Goal: Transaction & Acquisition: Purchase product/service

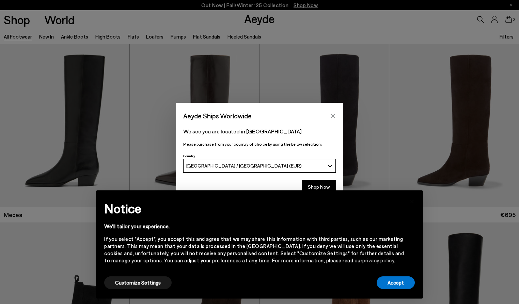
click at [331, 114] on icon "Close" at bounding box center [333, 115] width 4 height 4
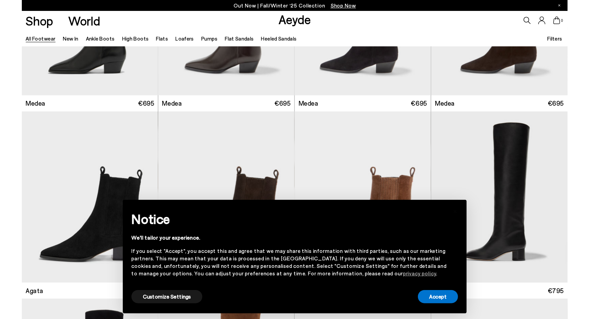
scroll to position [134, 0]
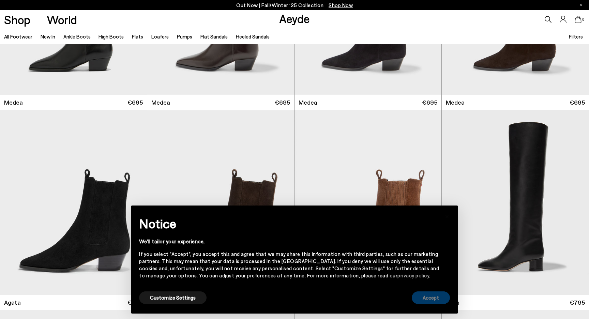
click at [430, 300] on button "Accept" at bounding box center [430, 297] width 38 height 13
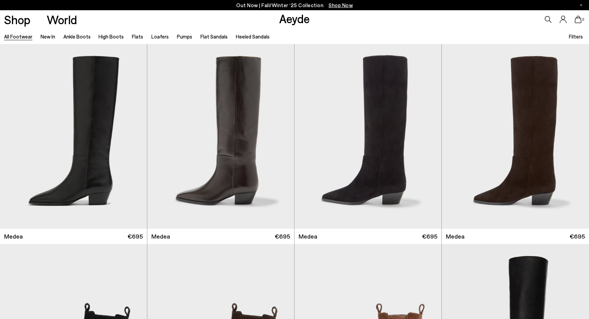
scroll to position [0, 0]
click at [135, 139] on div "Next slide" at bounding box center [133, 139] width 20 height 20
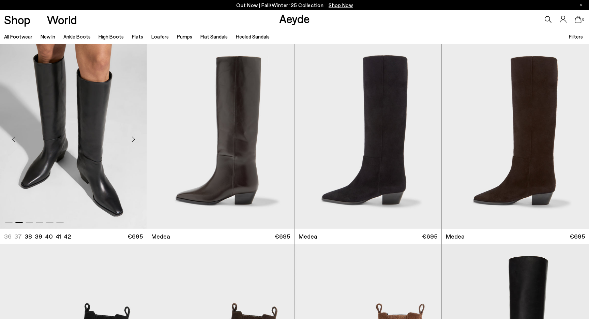
click at [135, 139] on div "Next slide" at bounding box center [133, 139] width 20 height 20
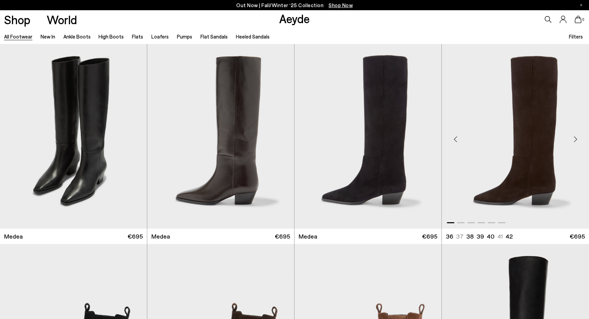
click at [519, 139] on div "Next slide" at bounding box center [575, 139] width 20 height 20
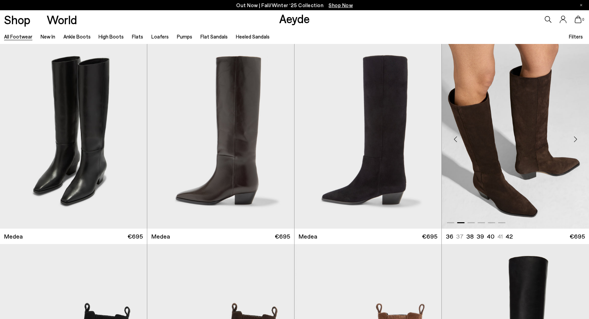
click at [519, 139] on div "Next slide" at bounding box center [575, 139] width 20 height 20
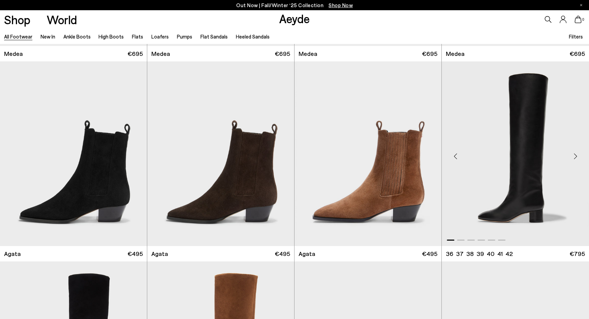
scroll to position [185, 0]
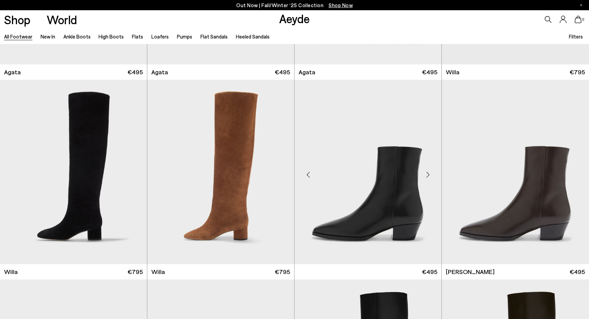
scroll to position [351, 0]
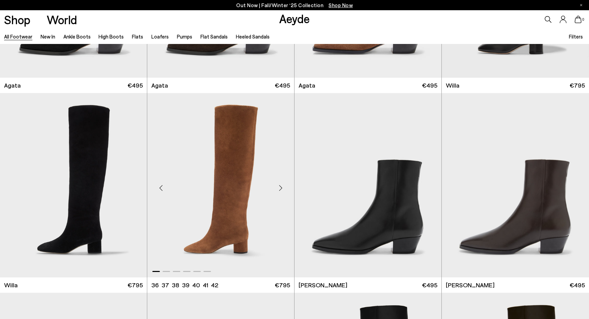
click at [282, 187] on div "Next slide" at bounding box center [280, 187] width 20 height 20
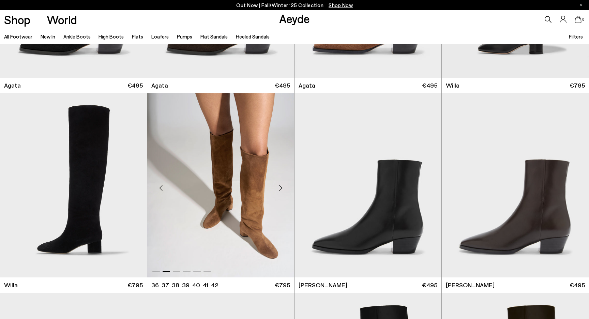
click at [282, 187] on div "Next slide" at bounding box center [280, 187] width 20 height 20
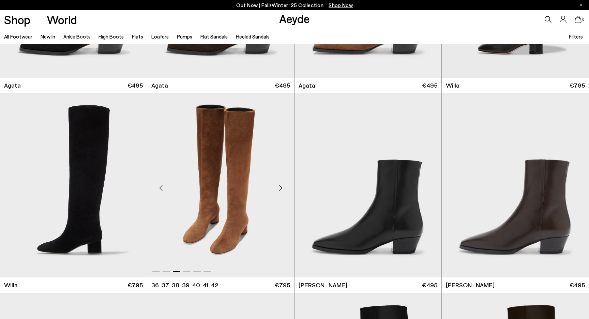
click at [282, 187] on div "Next slide" at bounding box center [280, 187] width 20 height 20
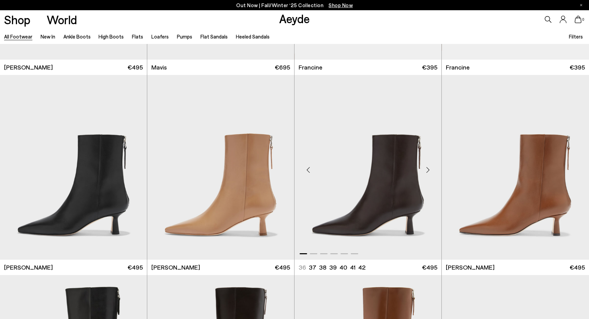
scroll to position [1373, 0]
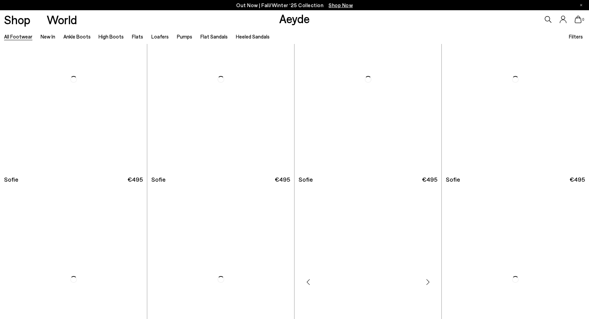
scroll to position [2684, 0]
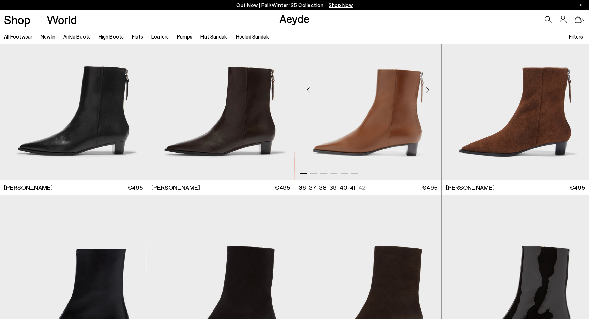
scroll to position [3246, 0]
click at [428, 90] on div "Next slide" at bounding box center [427, 90] width 20 height 20
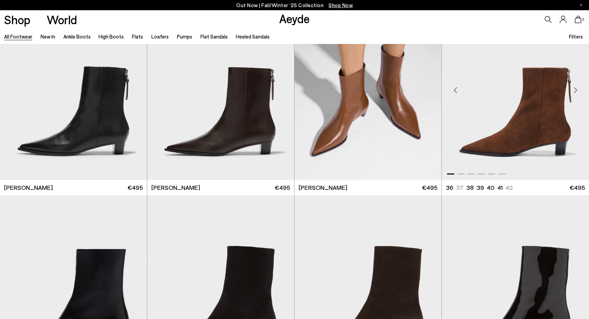
click at [519, 89] on div "Next slide" at bounding box center [575, 90] width 20 height 20
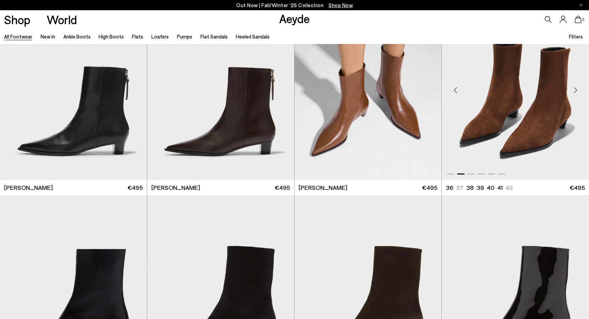
click at [519, 89] on div "Next slide" at bounding box center [575, 90] width 20 height 20
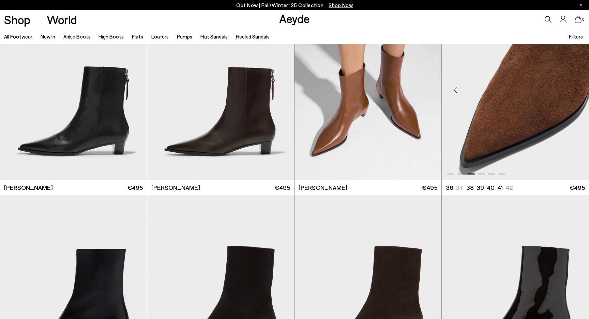
click at [519, 94] on div "Next slide" at bounding box center [575, 90] width 20 height 20
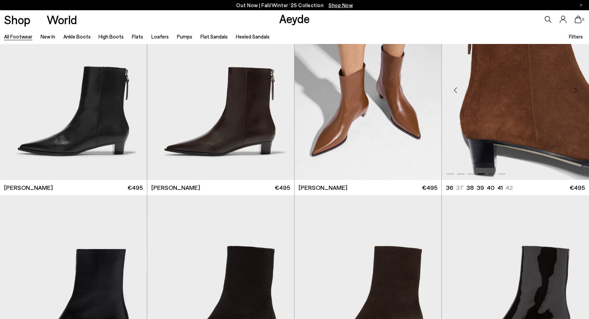
click at [452, 138] on img "4 / 6" at bounding box center [514, 87] width 147 height 185
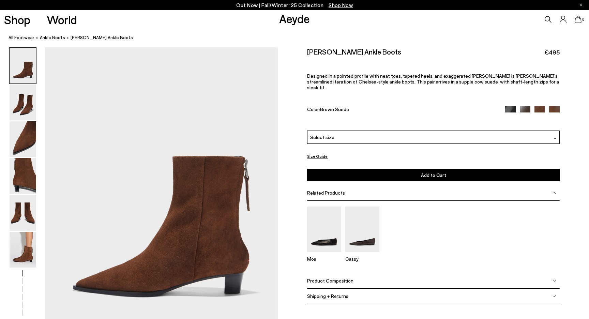
scroll to position [25, 0]
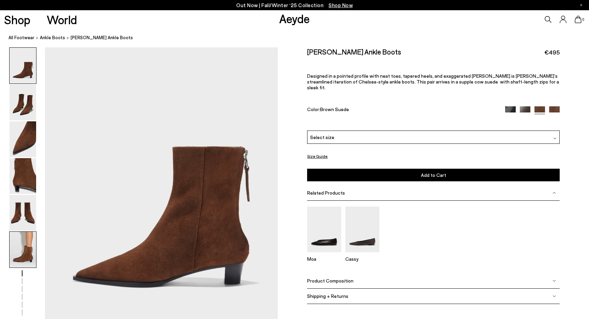
click at [20, 254] on img at bounding box center [23, 250] width 27 height 36
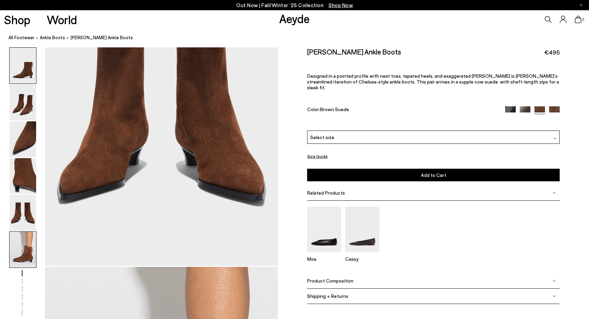
scroll to position [1603, 0]
